Goal: Communication & Community: Participate in discussion

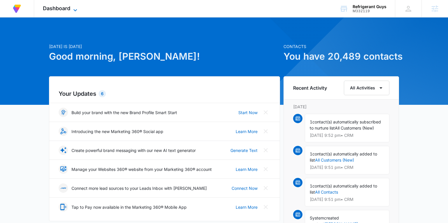
click at [66, 9] on span "Dashboard" at bounding box center [56, 8] width 27 height 6
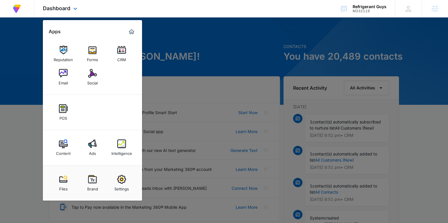
scroll to position [22, 0]
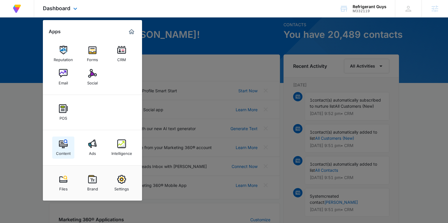
click at [62, 145] on img at bounding box center [63, 144] width 9 height 9
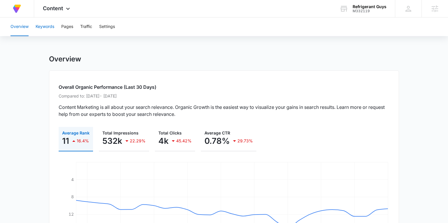
click at [49, 25] on button "Keywords" at bounding box center [45, 26] width 19 height 19
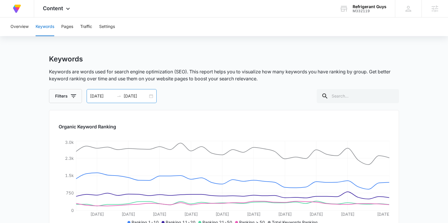
click at [151, 97] on div "08/10/2025 09/09/2025" at bounding box center [122, 96] width 70 height 14
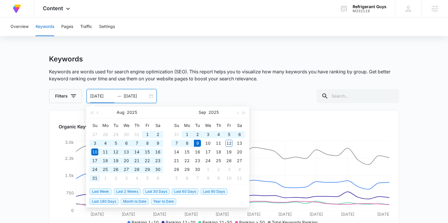
click at [110, 199] on span "Last 180 Days" at bounding box center [103, 201] width 29 height 6
type input "03/13/2025"
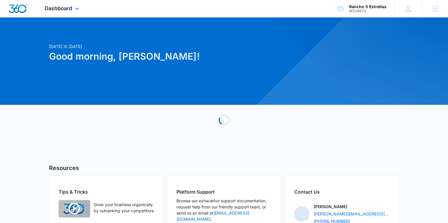
click at [73, 12] on div "Dashboard Apps Reputation Websites Forms CRM Email Social Payments POS Content …" at bounding box center [62, 8] width 53 height 17
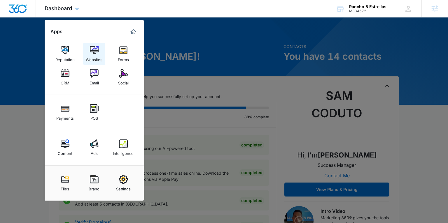
click at [92, 59] on div "Websites" at bounding box center [94, 58] width 17 height 8
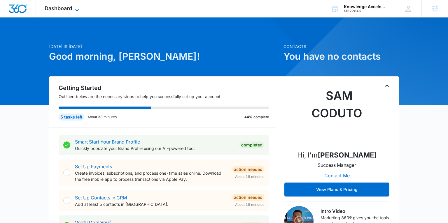
click at [76, 7] on icon at bounding box center [76, 10] width 7 height 7
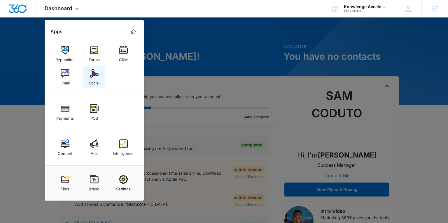
click at [95, 80] on div "Social" at bounding box center [94, 82] width 10 height 8
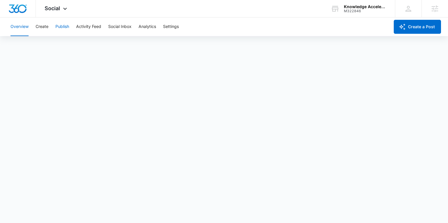
click at [63, 24] on button "Publish" at bounding box center [62, 26] width 14 height 19
click at [43, 27] on button "Create" at bounding box center [42, 26] width 13 height 19
click at [57, 44] on button "Approvals" at bounding box center [57, 44] width 20 height 16
click at [44, 27] on button "Create" at bounding box center [42, 26] width 13 height 19
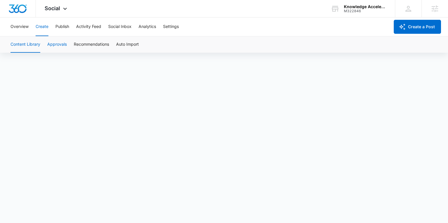
click at [58, 44] on button "Approvals" at bounding box center [57, 44] width 20 height 16
click at [72, 25] on div "Overview Create Publish Activity Feed Social Inbox Analytics Settings" at bounding box center [198, 26] width 382 height 19
click at [67, 26] on button "Publish" at bounding box center [62, 26] width 14 height 19
click at [148, 26] on button "Analytics" at bounding box center [146, 26] width 17 height 19
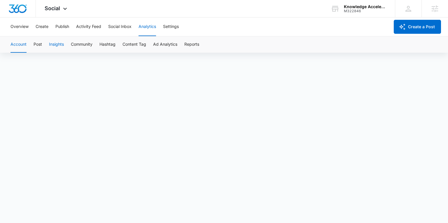
click at [56, 45] on button "Insights" at bounding box center [56, 44] width 15 height 16
click at [122, 27] on button "Social Inbox" at bounding box center [119, 26] width 23 height 19
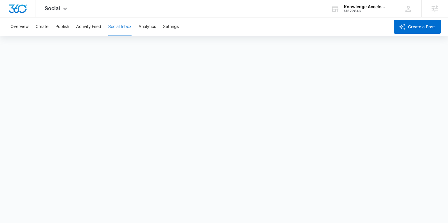
scroll to position [1, 0]
